Goal: Find specific page/section: Find specific page/section

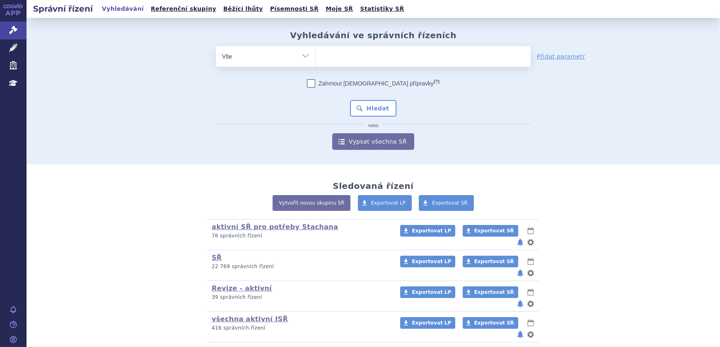
click at [356, 62] on ul at bounding box center [423, 54] width 215 height 17
click at [316, 62] on select at bounding box center [315, 56] width 0 height 21
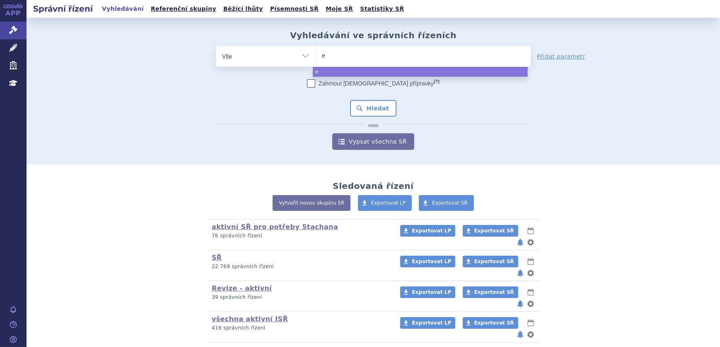
type input "ey"
type input "eyle"
type input "[MEDICAL_DATA]"
select select "[MEDICAL_DATA]"
drag, startPoint x: 360, startPoint y: 105, endPoint x: 371, endPoint y: 100, distance: 12.0
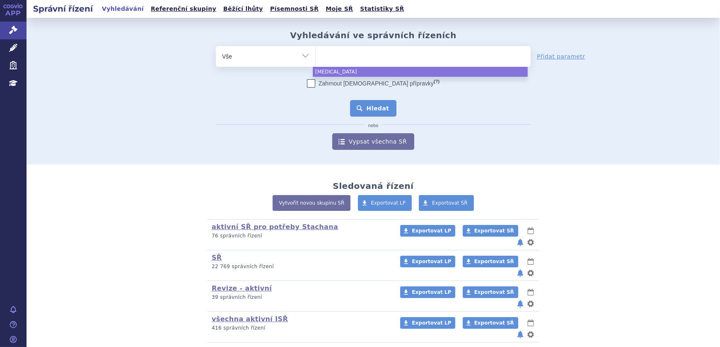
click at [361, 105] on button "Hledat" at bounding box center [373, 108] width 47 height 17
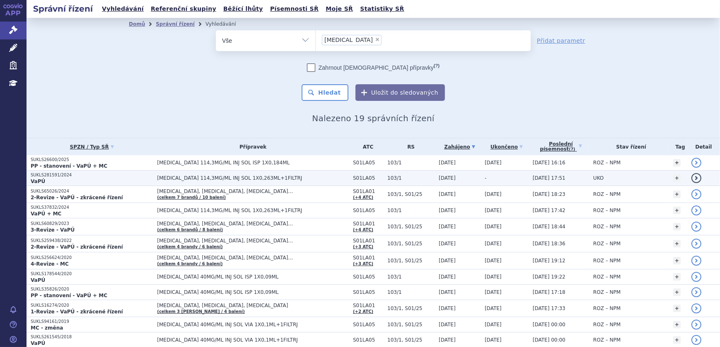
click at [157, 178] on span "[MEDICAL_DATA] 114,3MG/ML INJ SOL 1X0,263ML+1FILTRJ" at bounding box center [253, 178] width 192 height 6
